Goal: Use online tool/utility: Utilize a website feature to perform a specific function

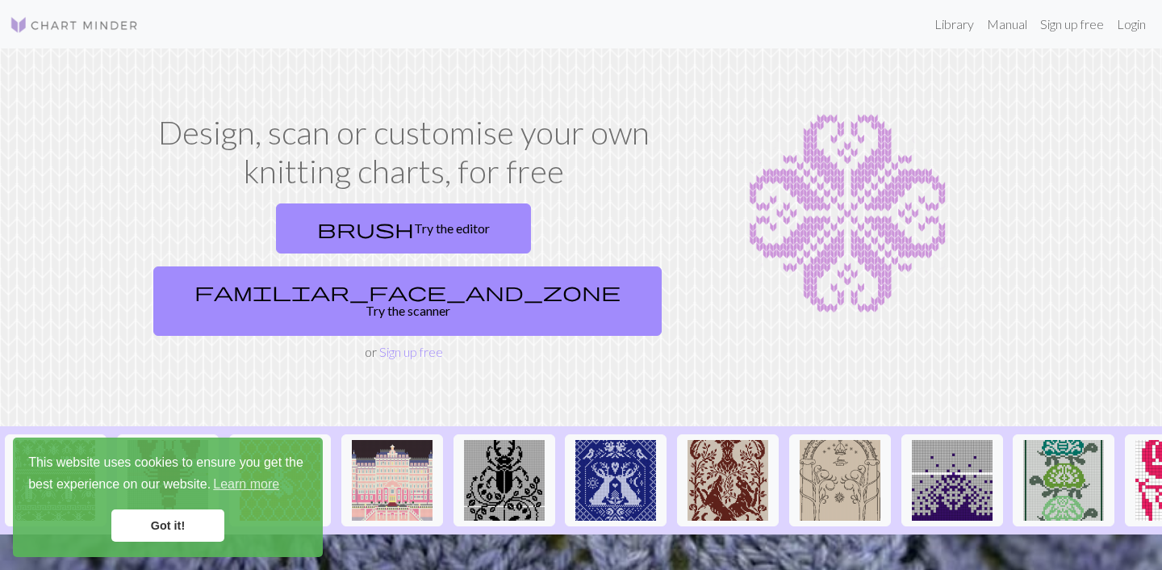
click at [182, 529] on link "Got it!" at bounding box center [167, 525] width 113 height 32
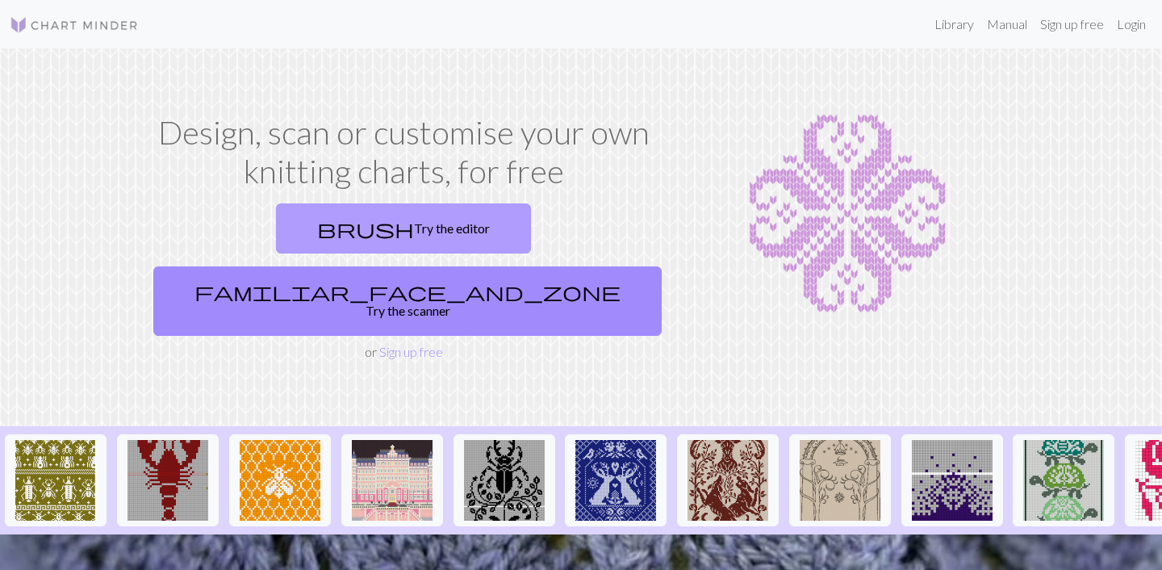
click at [319, 211] on link "brush Try the editor" at bounding box center [403, 228] width 255 height 50
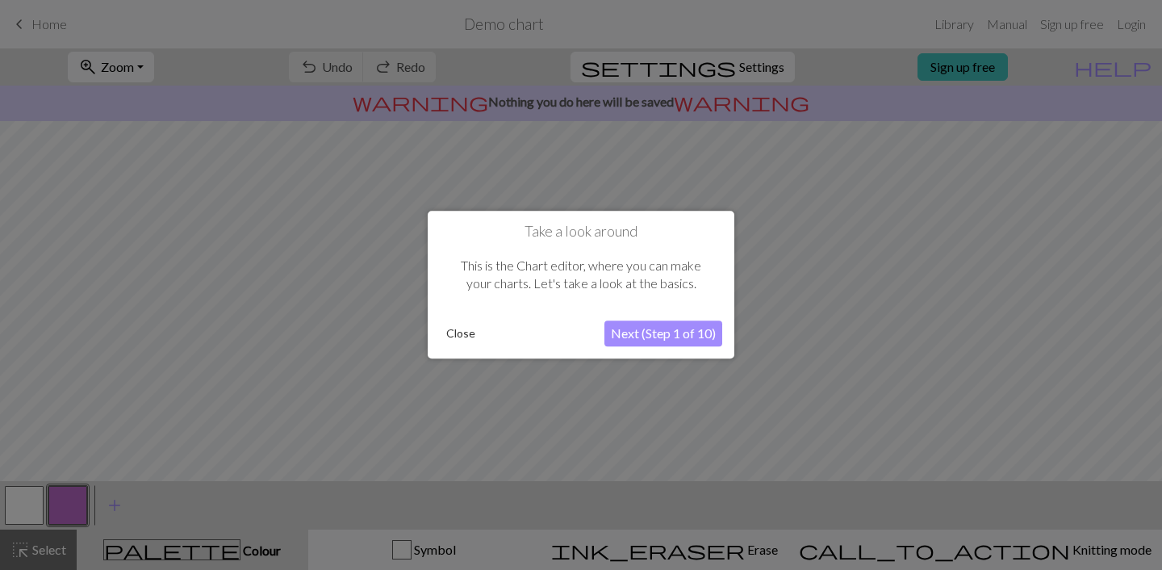
click at [704, 341] on button "Next (Step 1 of 10)" at bounding box center [663, 334] width 118 height 26
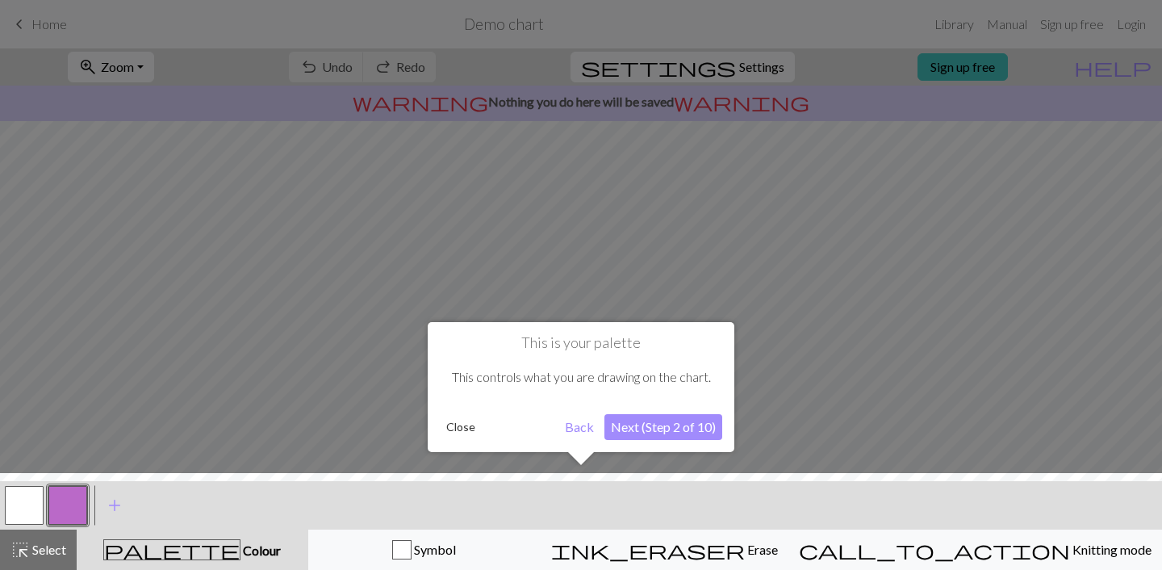
click at [579, 418] on button "Back" at bounding box center [579, 427] width 42 height 26
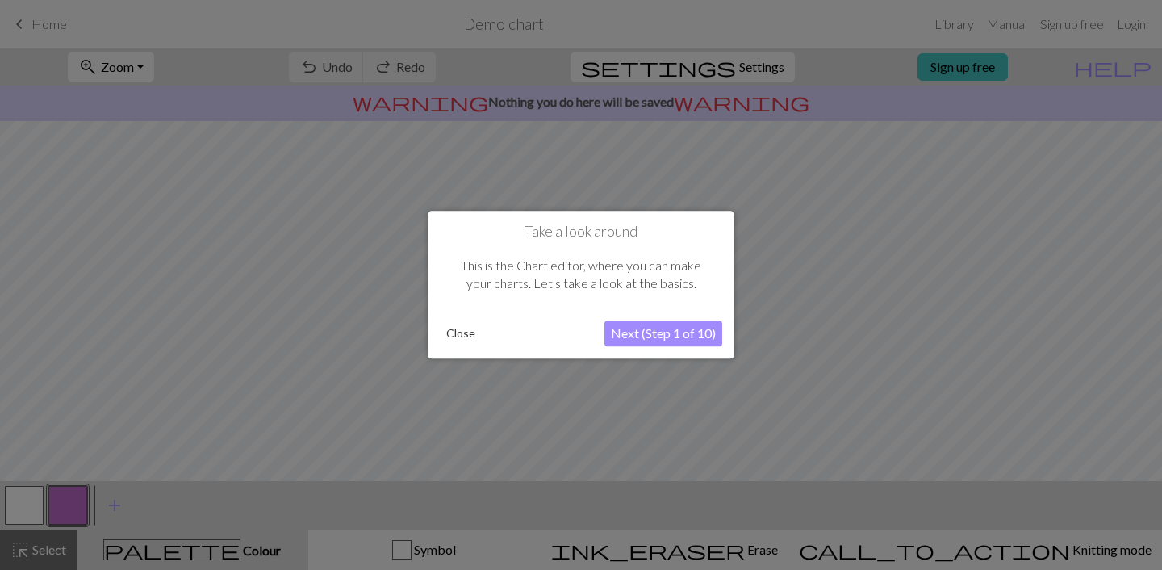
click at [642, 349] on div "Take a look around This is the Chart editor, where you can make your charts. Le…" at bounding box center [581, 285] width 307 height 148
click at [458, 334] on button "Close" at bounding box center [461, 334] width 42 height 24
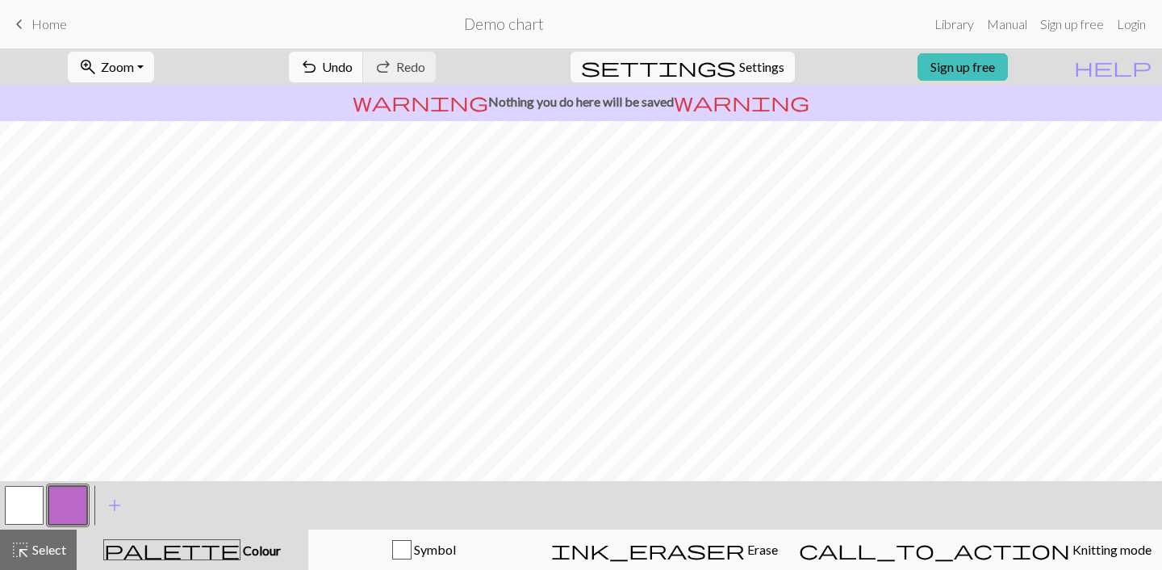
click at [625, 516] on div "zoom_in Zoom Zoom Fit all Fit width Fit height 50% 100% 150% 200% undo Undo Und…" at bounding box center [581, 308] width 1162 height 521
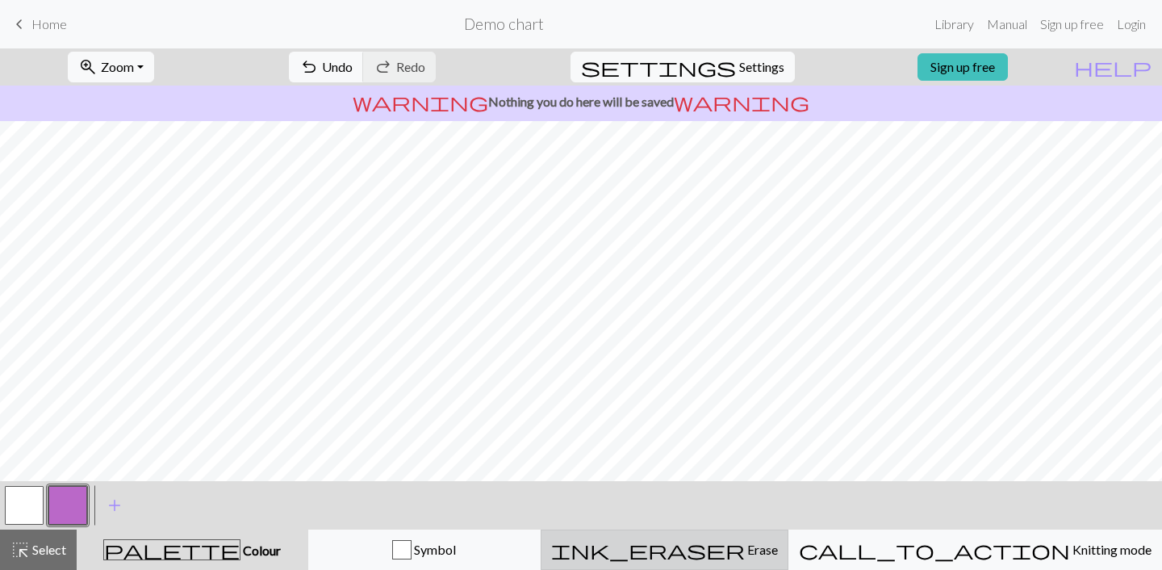
click at [745, 542] on span "ink_eraser" at bounding box center [648, 549] width 194 height 23
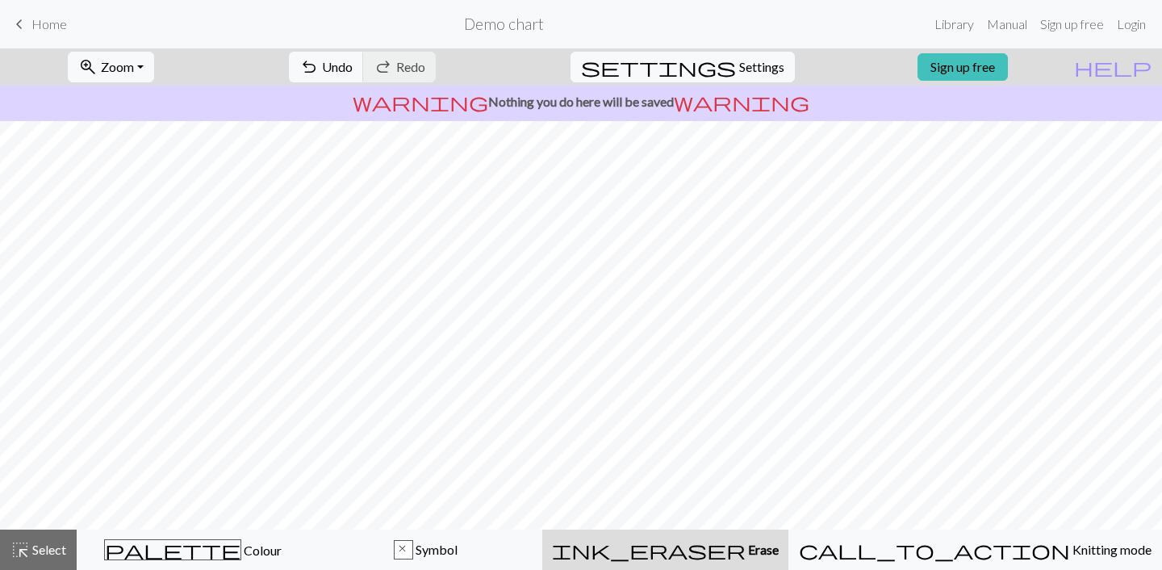
click at [746, 541] on span "ink_eraser" at bounding box center [649, 549] width 194 height 23
click at [364, 75] on button "undo Undo Undo" at bounding box center [326, 67] width 75 height 31
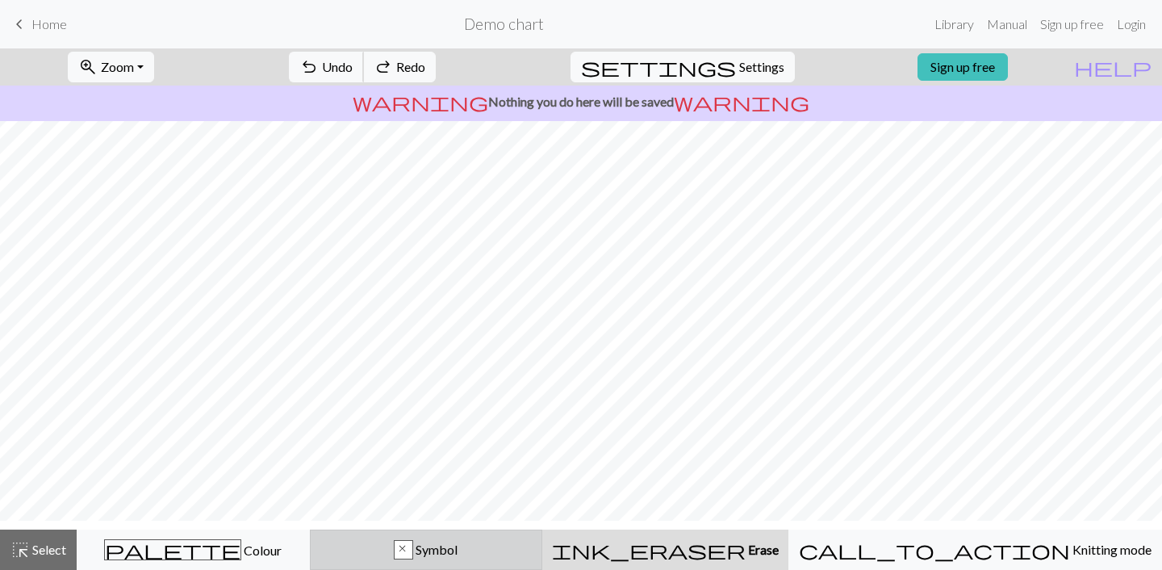
scroll to position [20, 0]
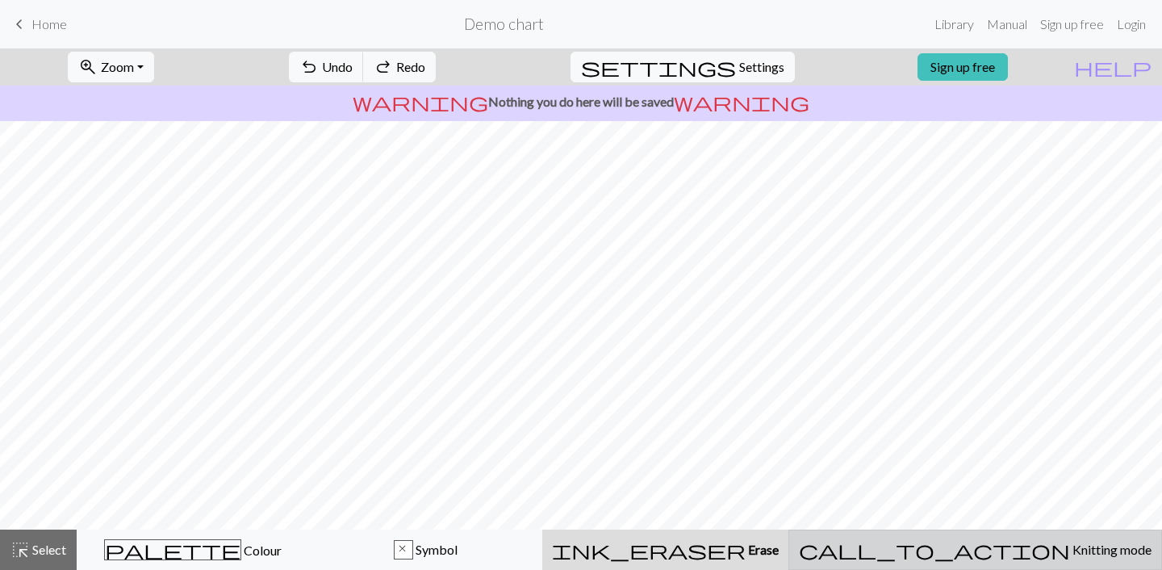
click at [1070, 554] on span "Knitting mode" at bounding box center [1111, 548] width 82 height 15
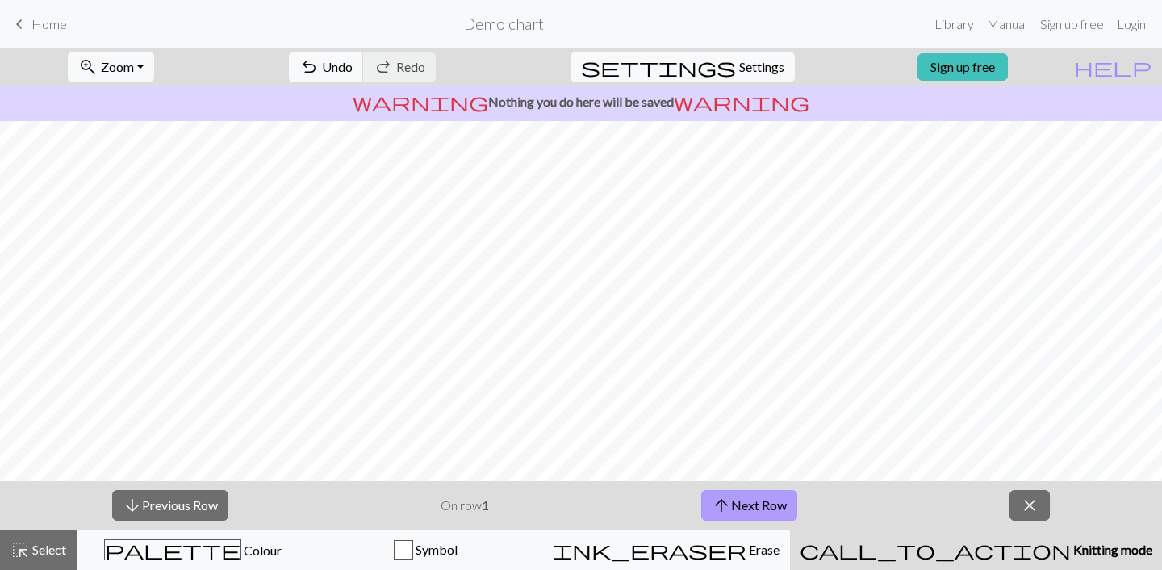
click at [735, 508] on button "arrow_upward Next Row" at bounding box center [749, 505] width 96 height 31
click at [737, 504] on button "arrow_upward Next Row" at bounding box center [749, 505] width 96 height 31
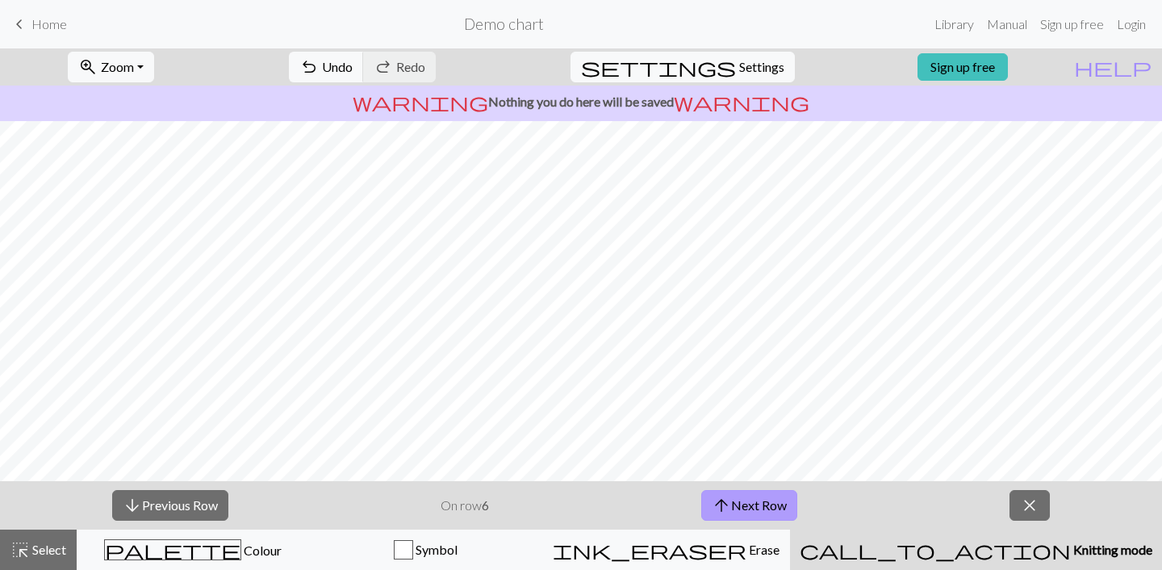
click at [737, 504] on button "arrow_upward Next Row" at bounding box center [749, 505] width 96 height 31
click at [56, 554] on span "Select" at bounding box center [48, 548] width 36 height 15
click at [1030, 509] on span "close" at bounding box center [1029, 505] width 19 height 23
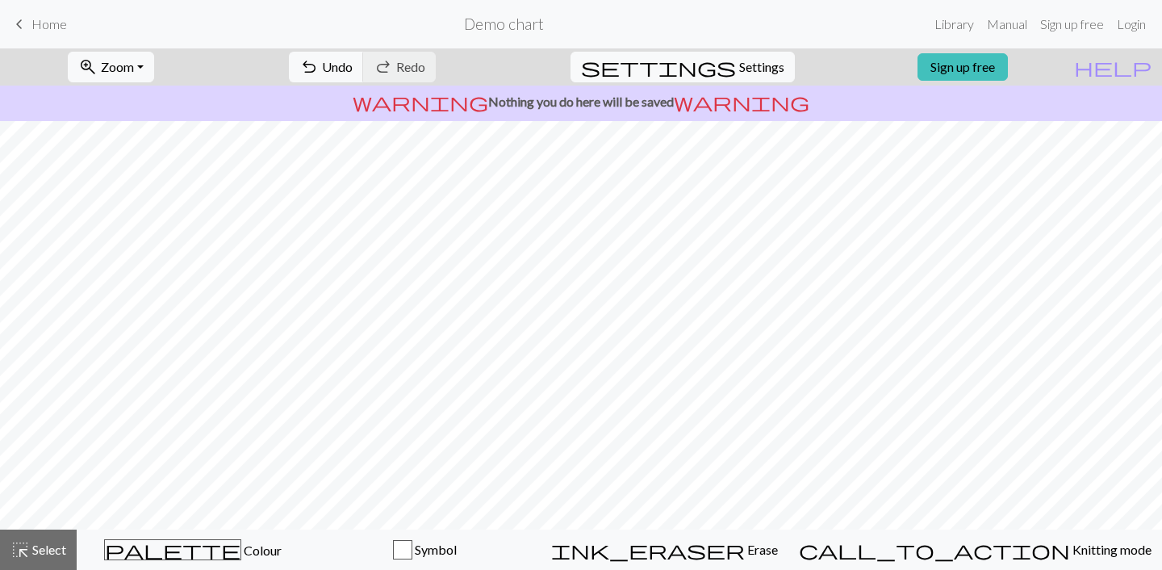
click at [32, 15] on link "keyboard_arrow_left Home" at bounding box center [38, 23] width 57 height 27
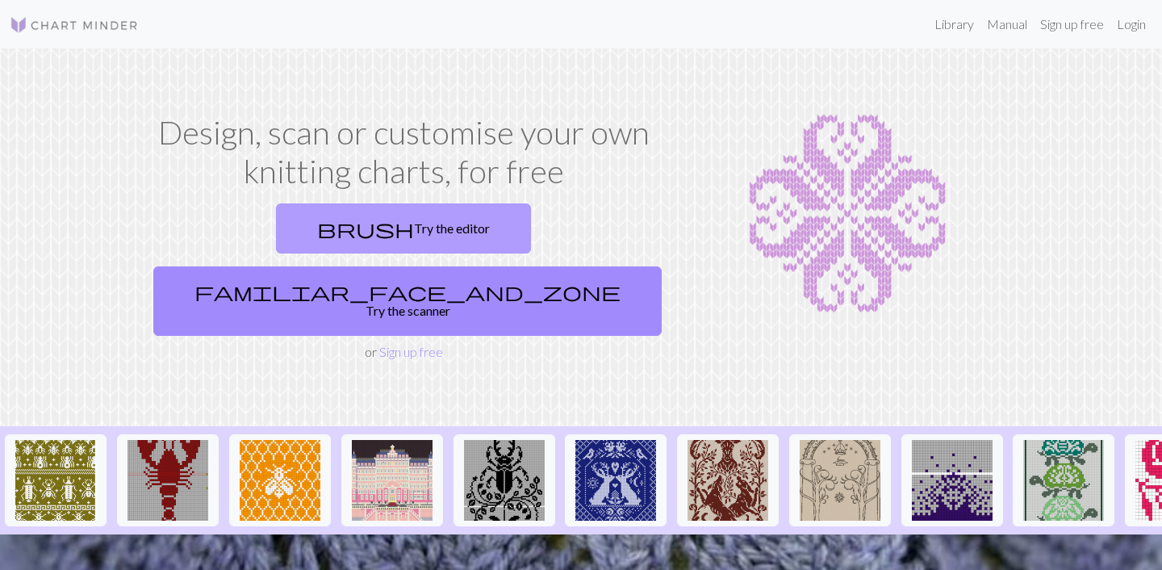
click at [298, 232] on link "brush Try the editor" at bounding box center [403, 228] width 255 height 50
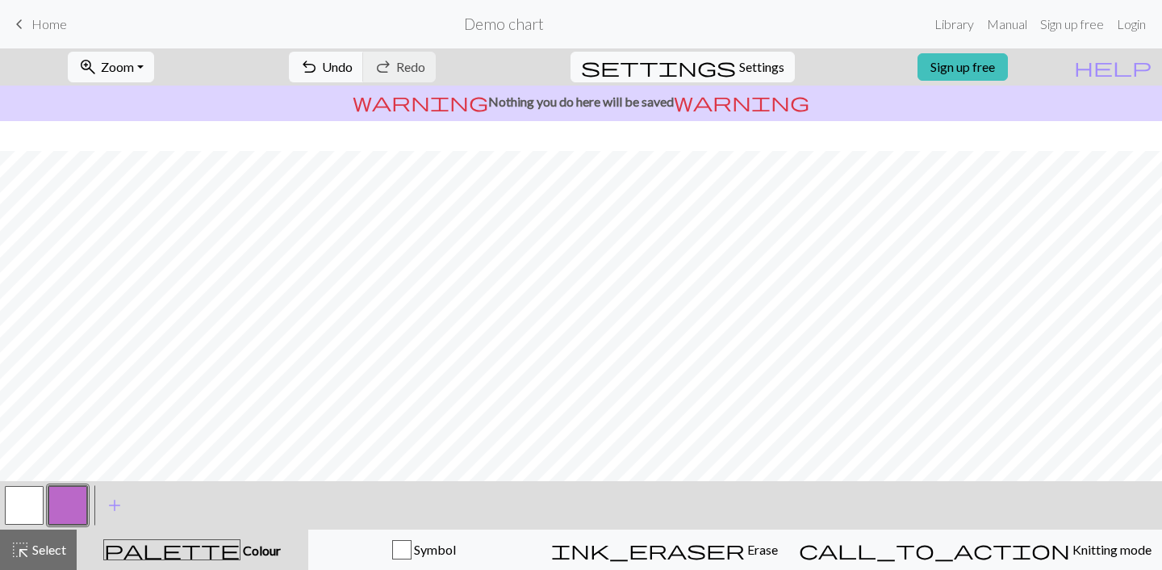
scroll to position [229, 0]
click at [15, 27] on span "keyboard_arrow_left" at bounding box center [19, 24] width 19 height 23
